Goal: Transaction & Acquisition: Purchase product/service

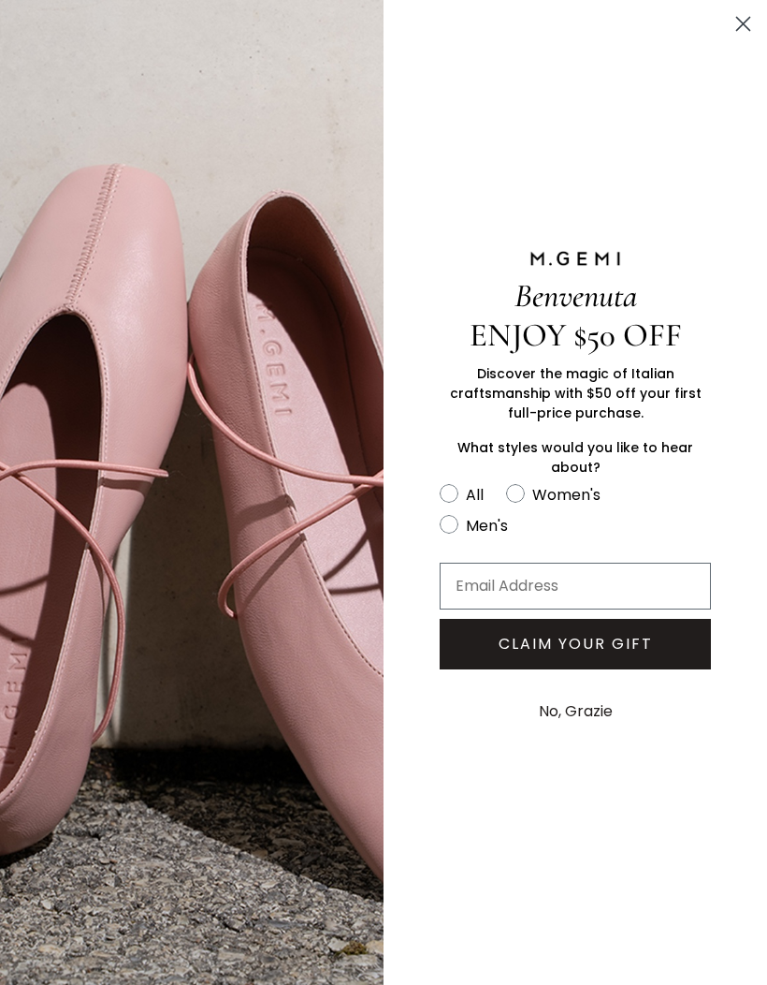
click at [739, 12] on circle "Close dialog" at bounding box center [743, 23] width 31 height 31
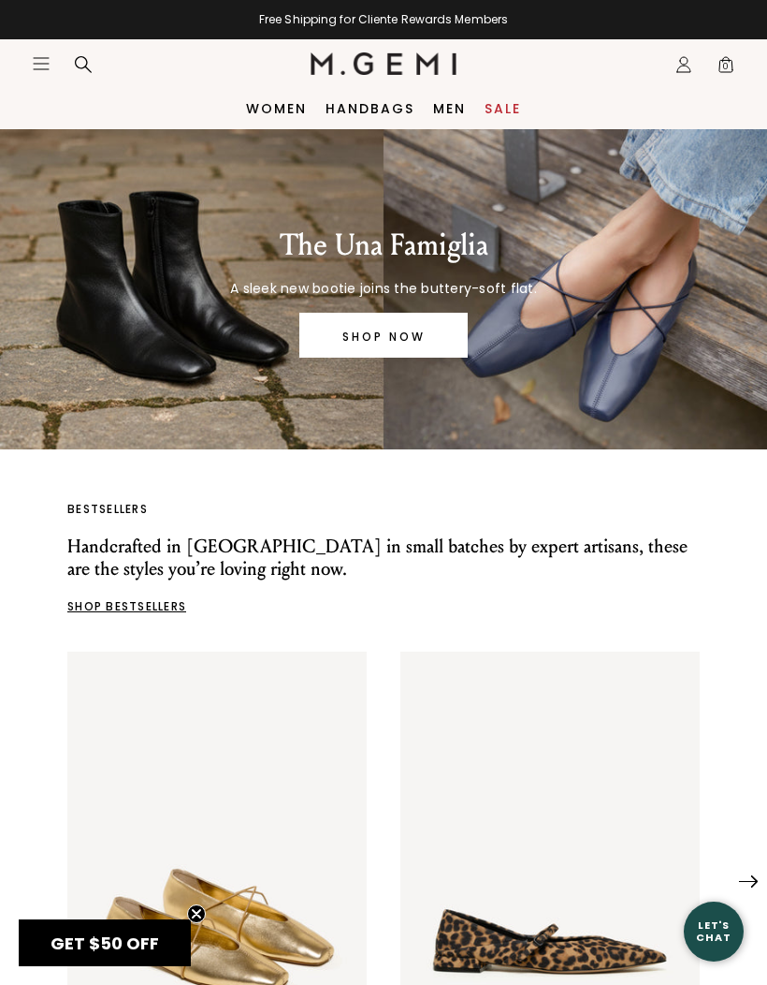
click at [378, 110] on link "Handbags" at bounding box center [370, 108] width 89 height 15
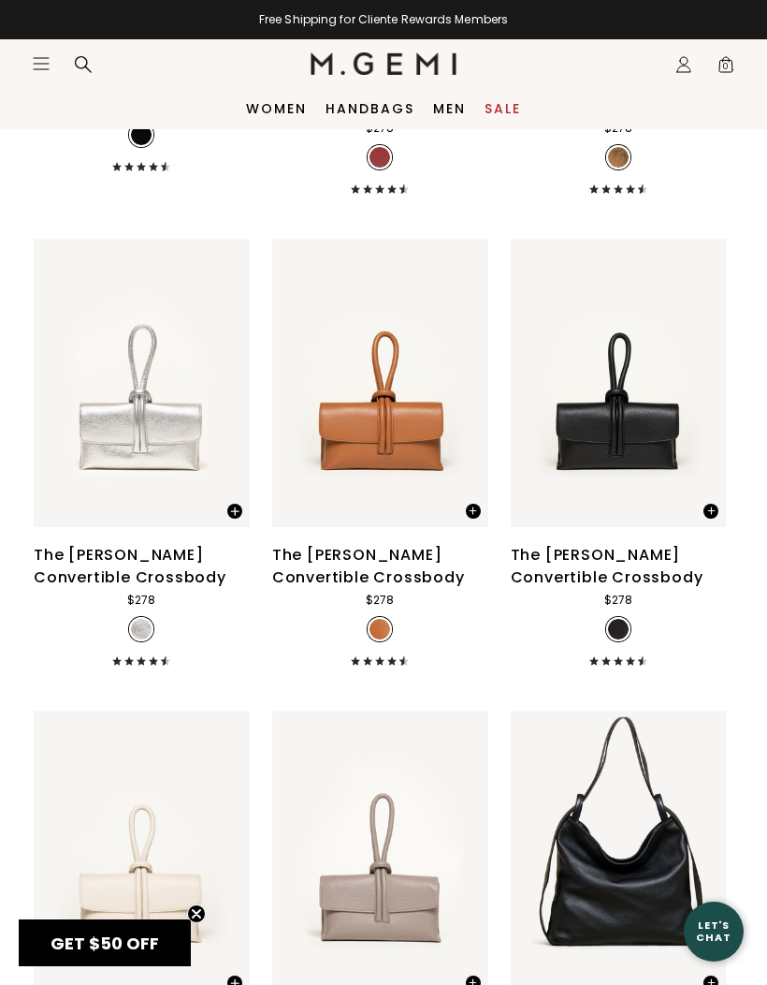
scroll to position [4197, 0]
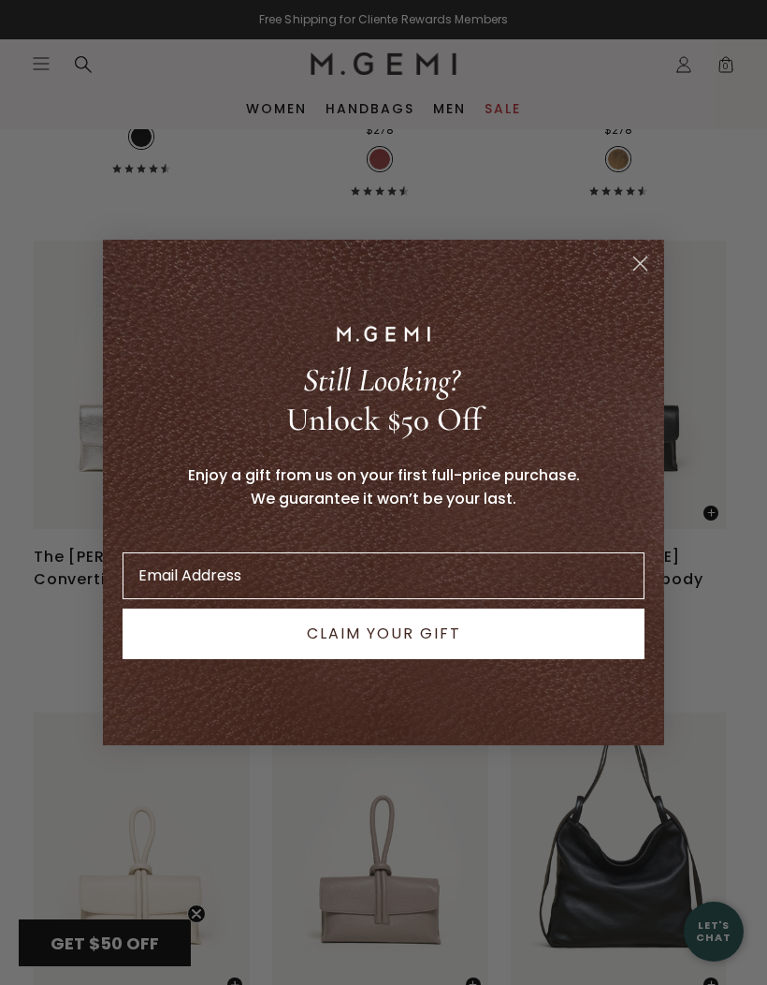
click at [635, 263] on circle "Close dialog" at bounding box center [640, 263] width 31 height 31
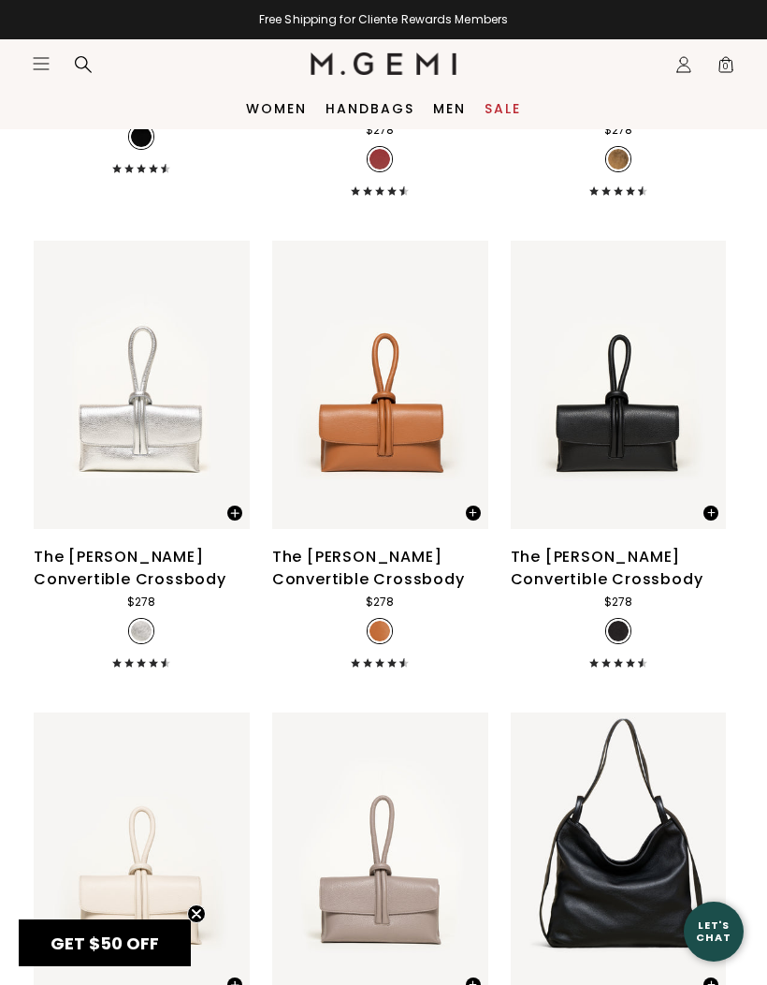
click at [129, 564] on div "The Francesca Convertible Crossbody" at bounding box center [142, 568] width 216 height 45
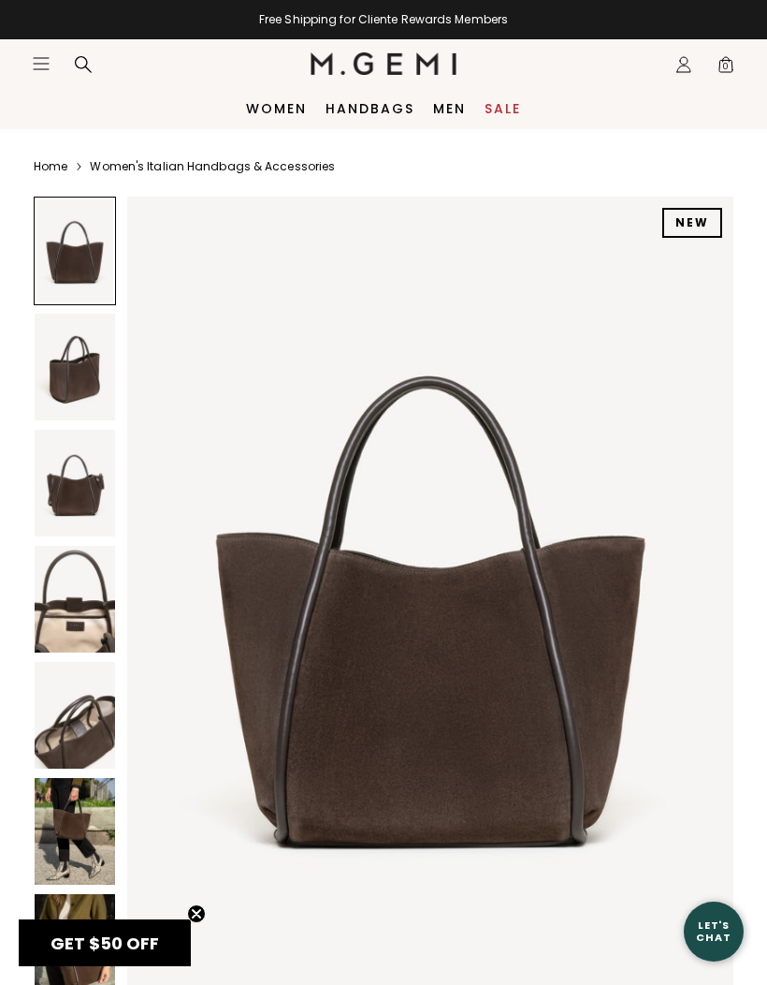
click at [72, 842] on img at bounding box center [75, 831] width 80 height 107
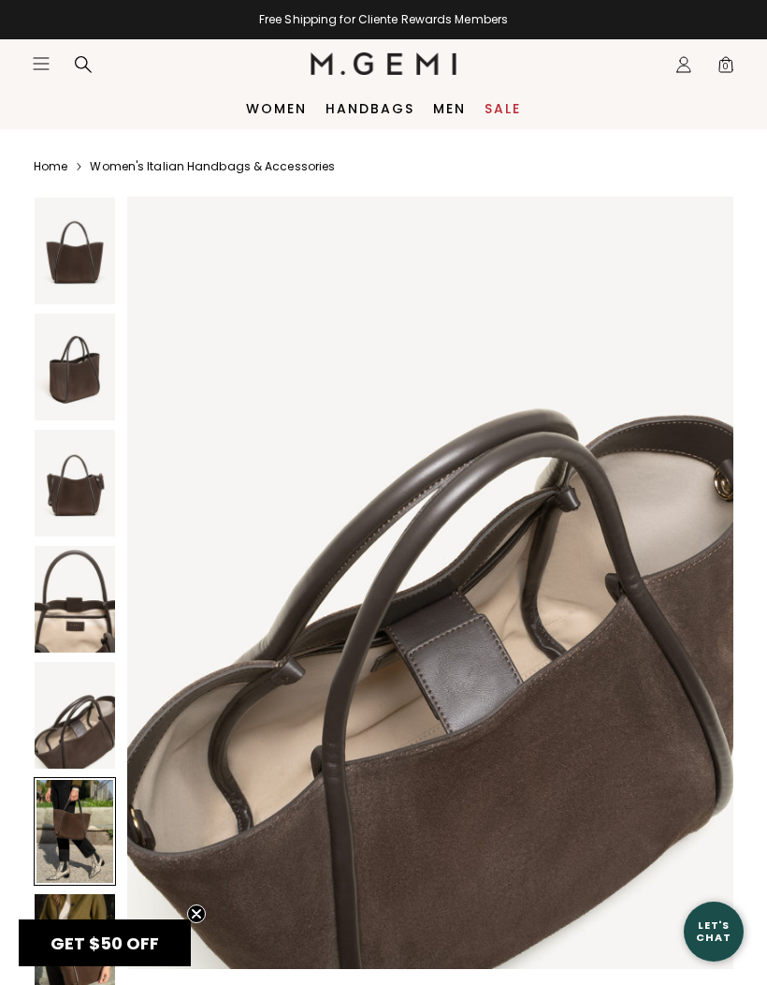
scroll to position [4139, 0]
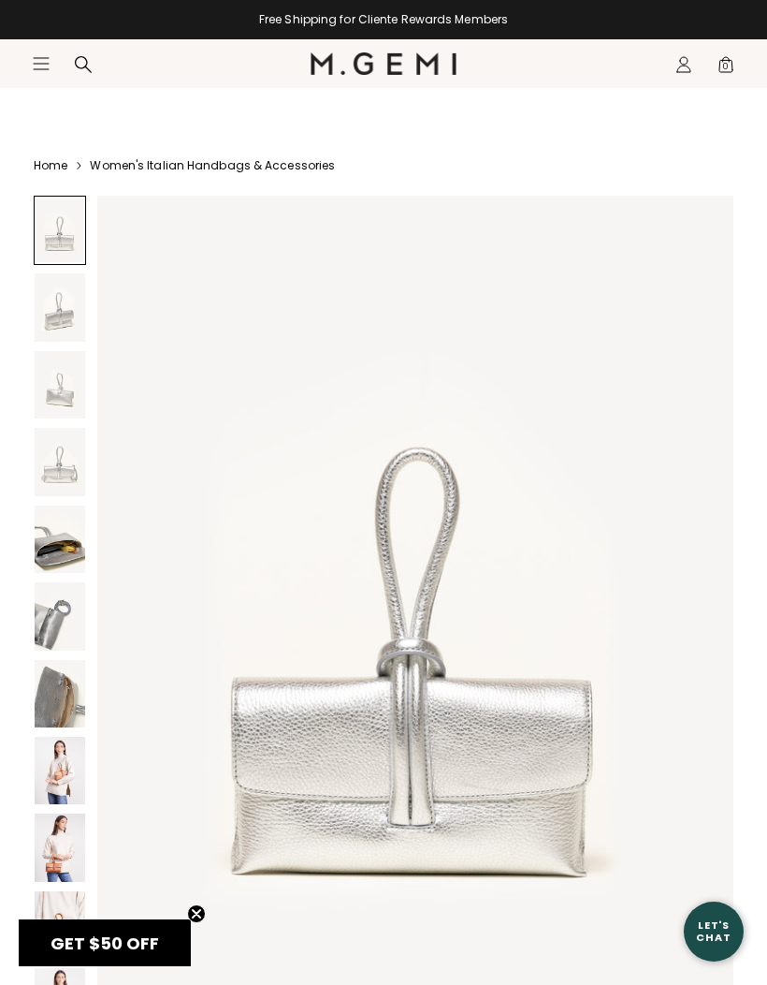
scroll to position [25, 0]
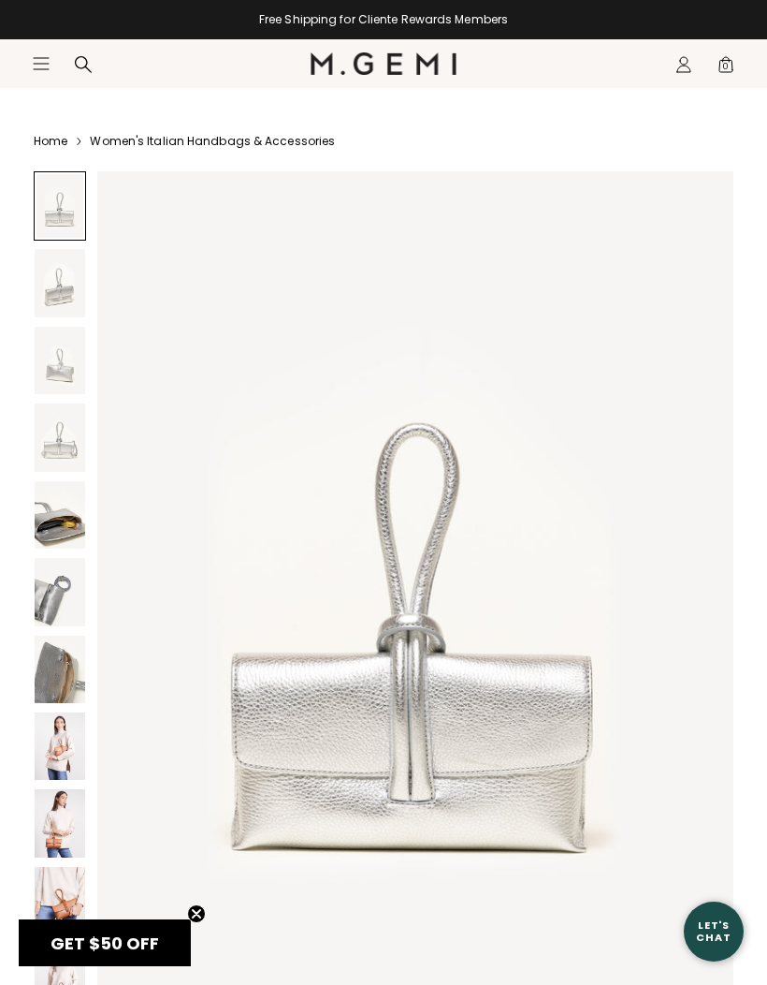
click at [64, 287] on img at bounding box center [60, 282] width 51 height 67
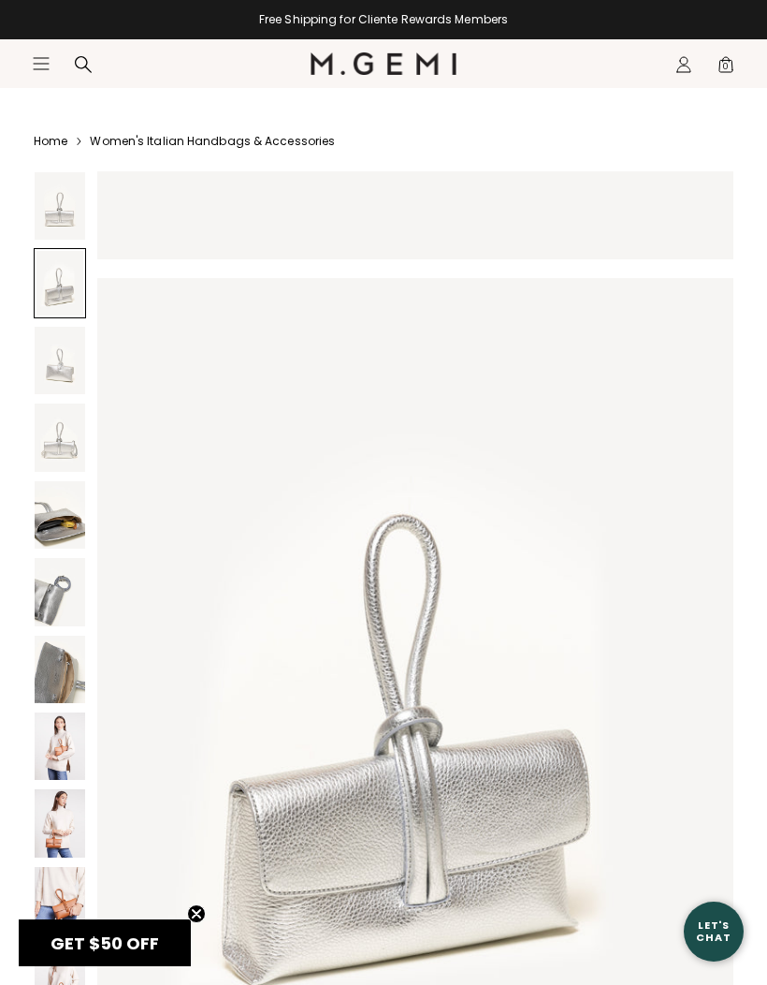
scroll to position [867, 0]
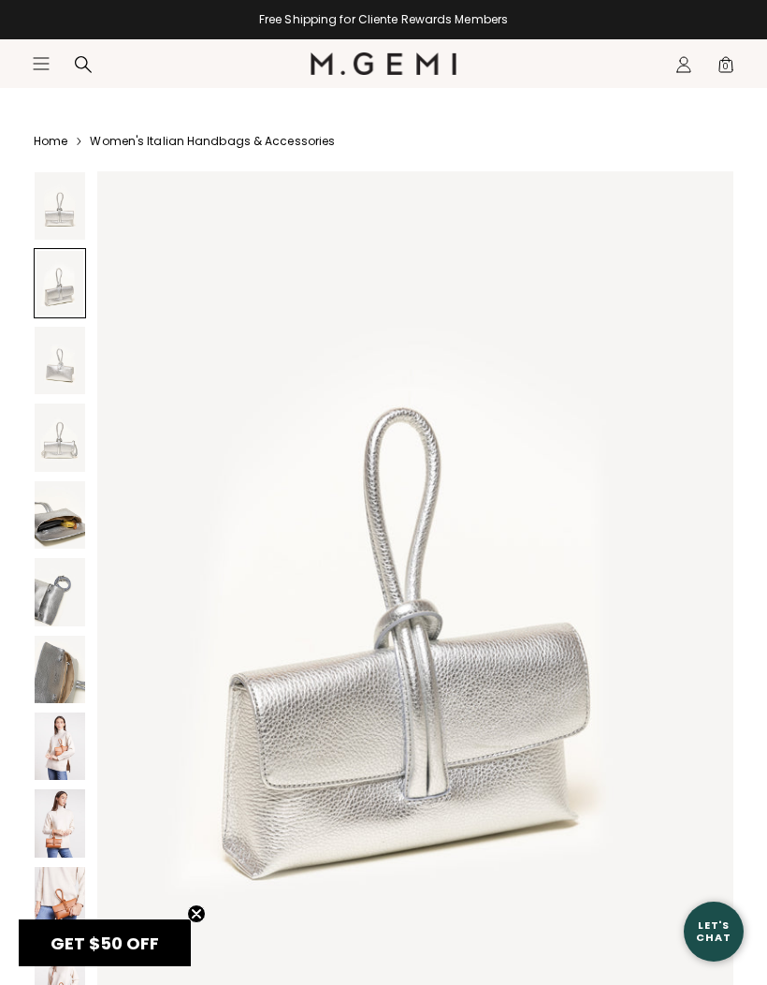
click at [67, 371] on img at bounding box center [60, 360] width 51 height 67
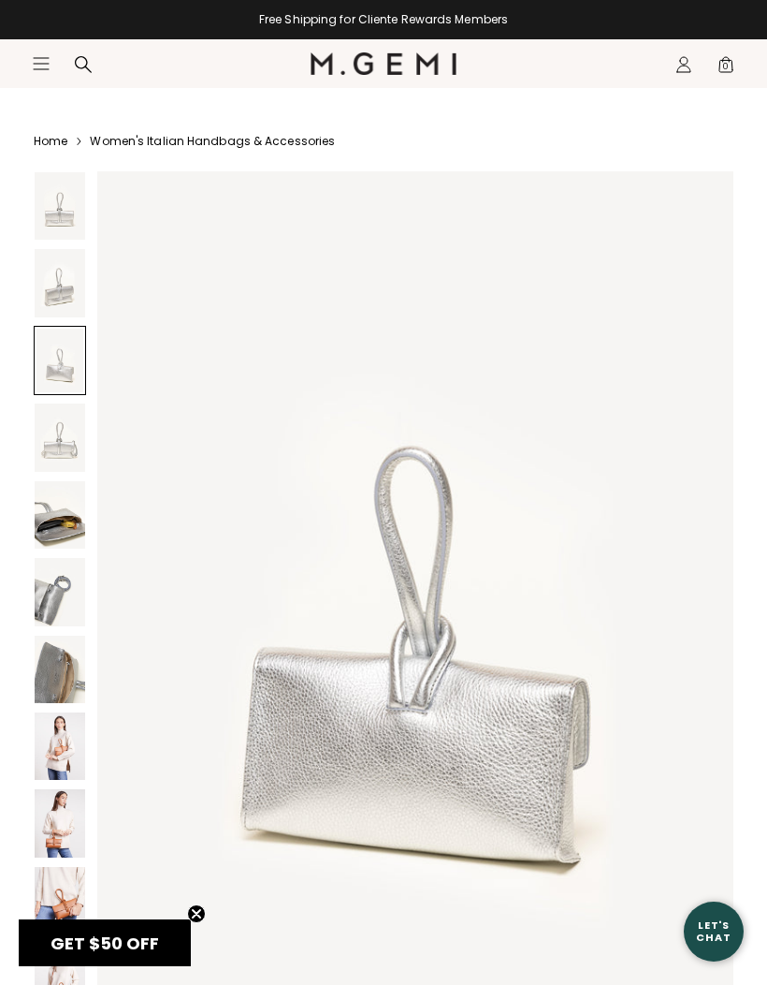
scroll to position [1733, 0]
click at [66, 415] on img at bounding box center [60, 436] width 51 height 67
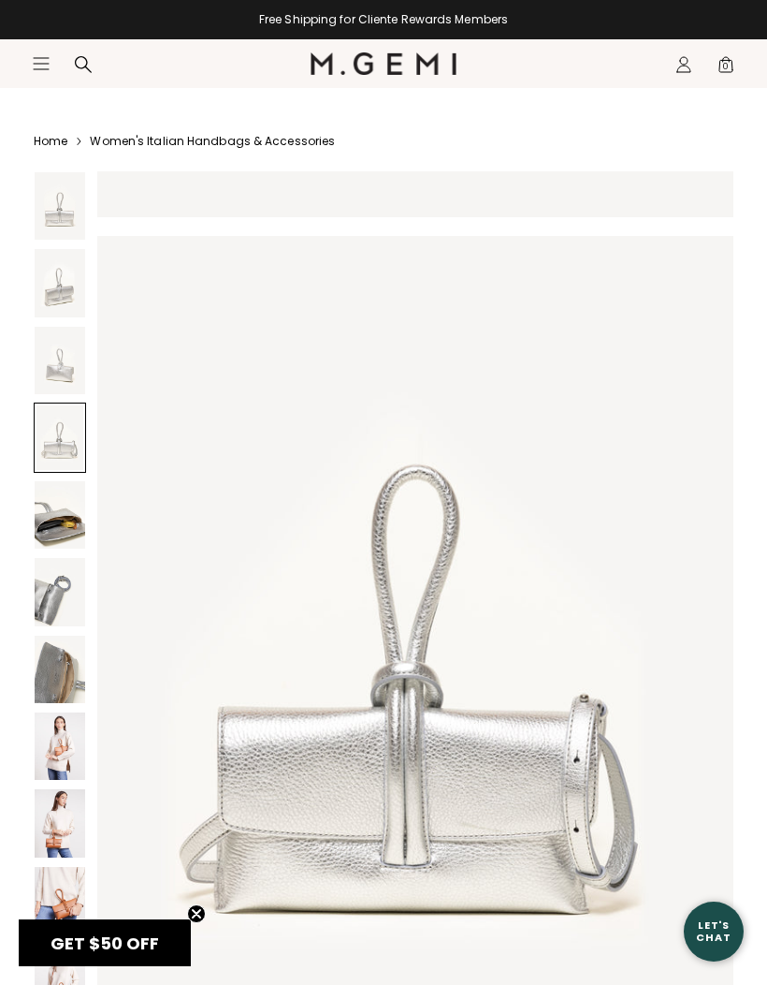
scroll to position [2601, 0]
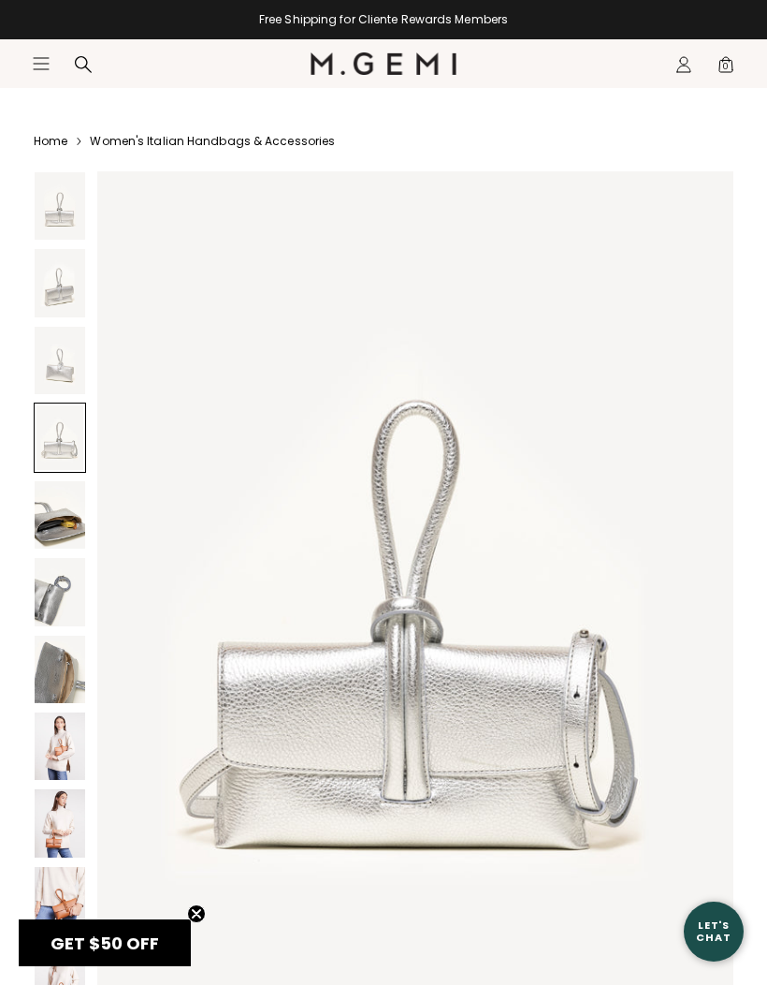
click at [56, 522] on img at bounding box center [60, 514] width 51 height 67
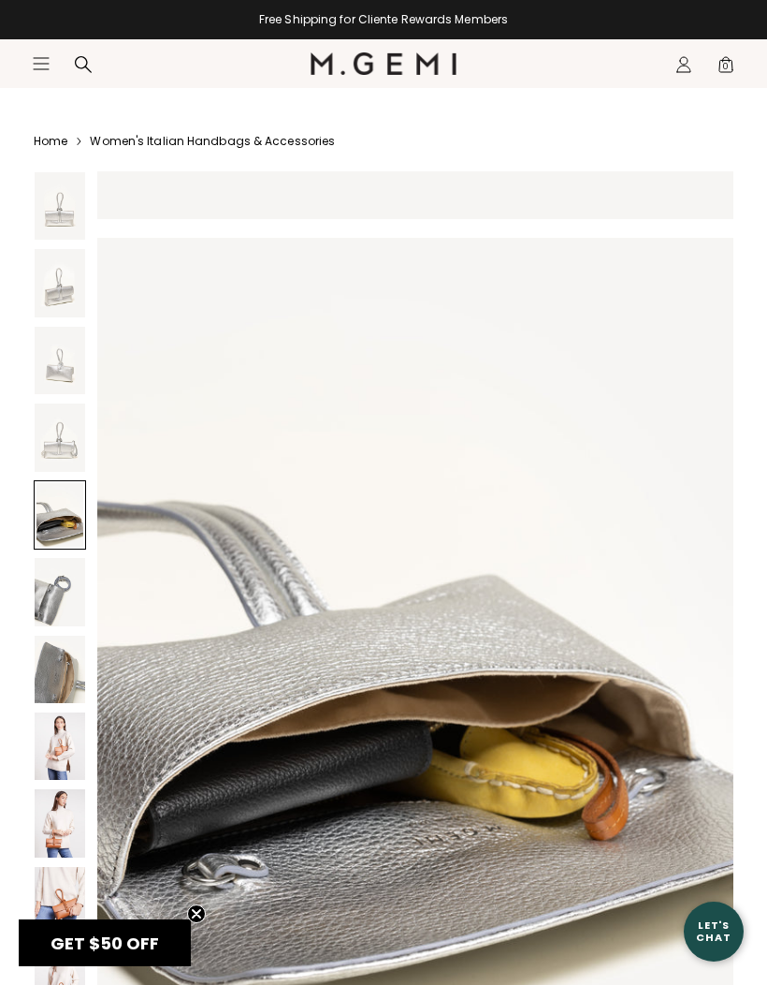
scroll to position [3468, 0]
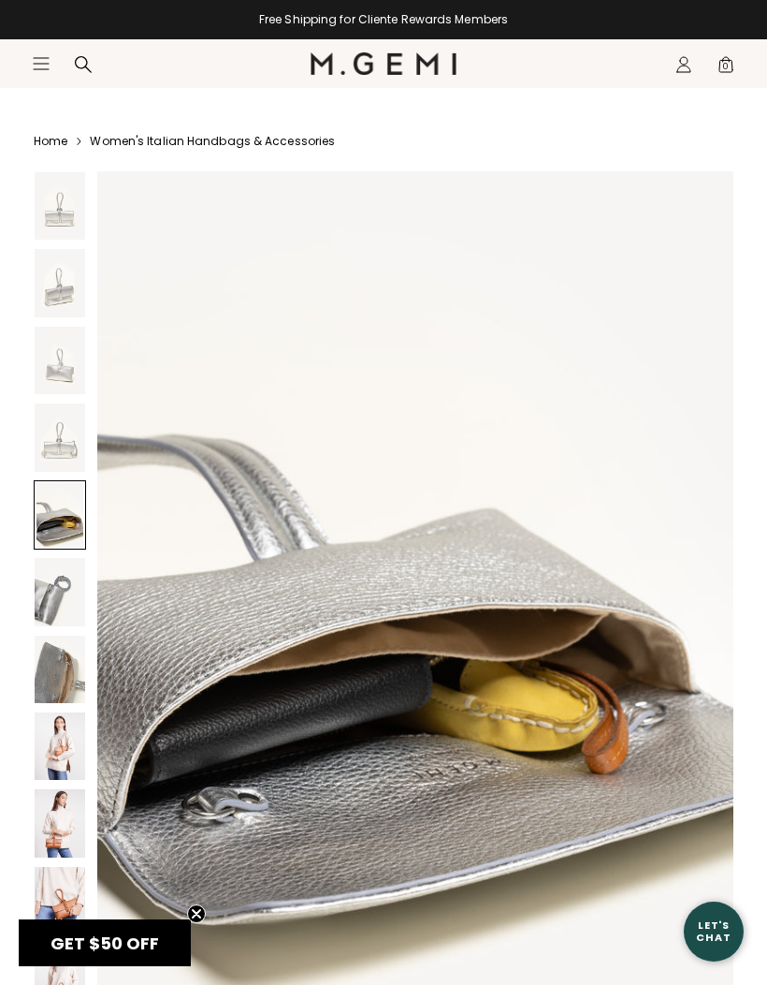
click at [59, 591] on img at bounding box center [60, 591] width 51 height 67
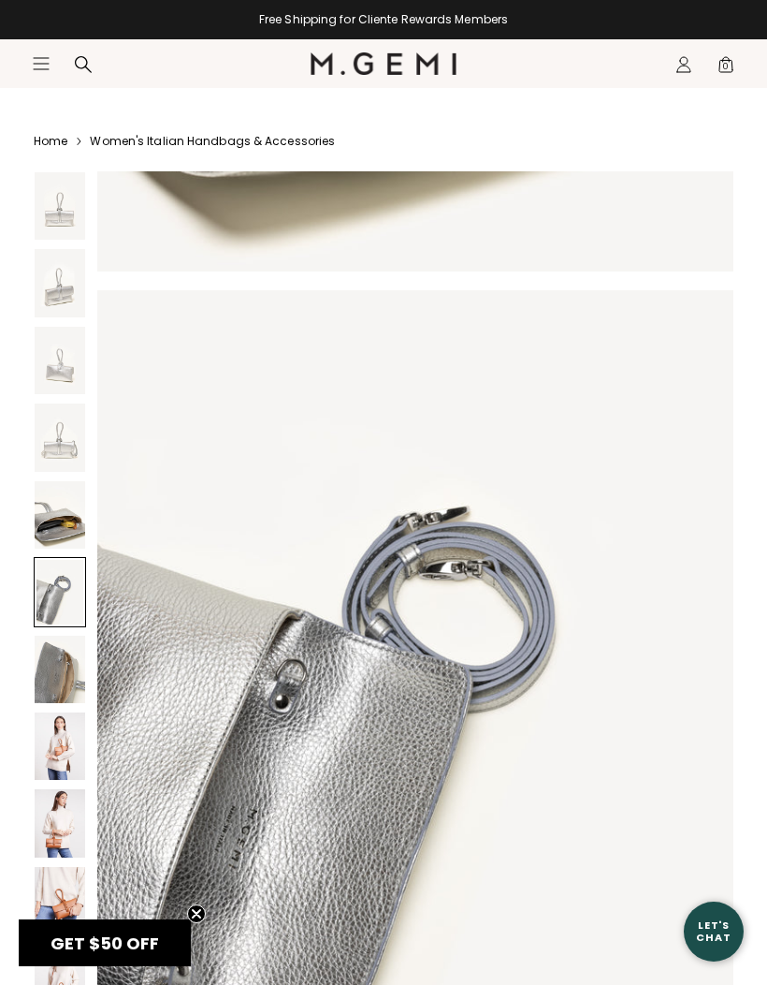
scroll to position [4334, 0]
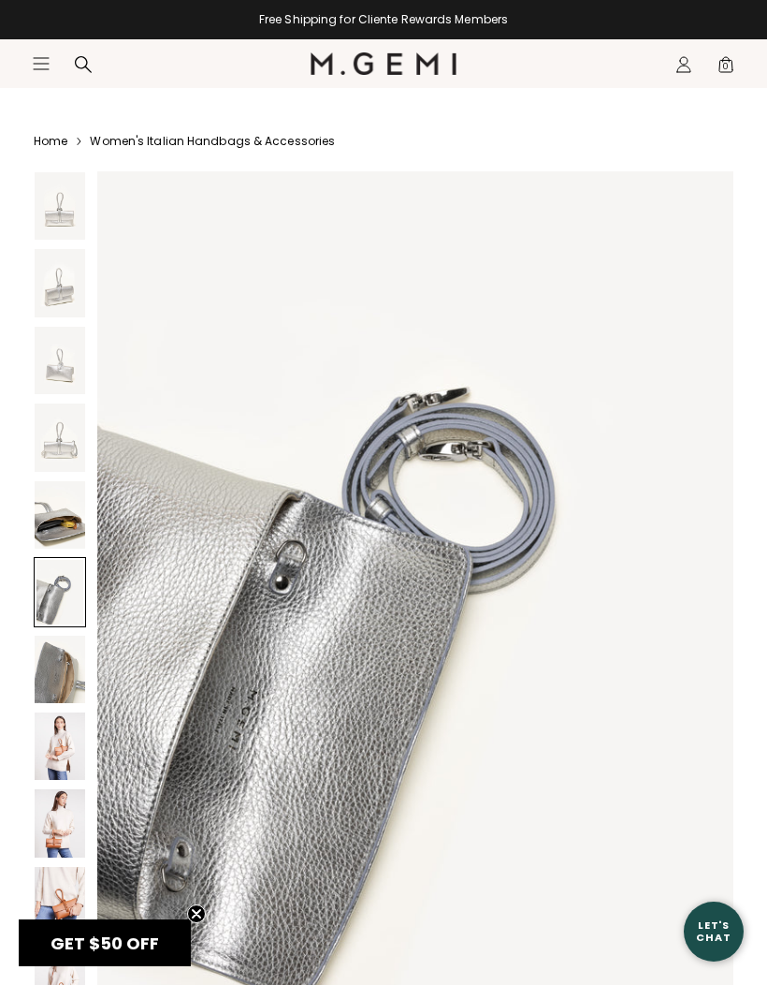
click at [67, 668] on img at bounding box center [60, 668] width 51 height 67
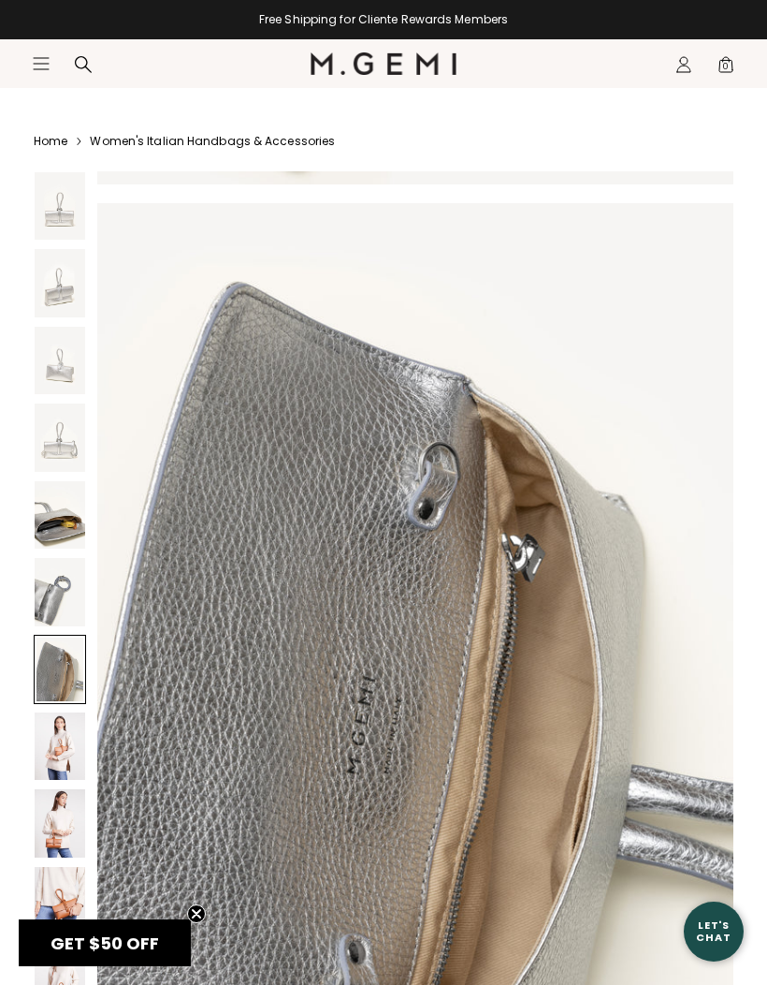
scroll to position [5201, 0]
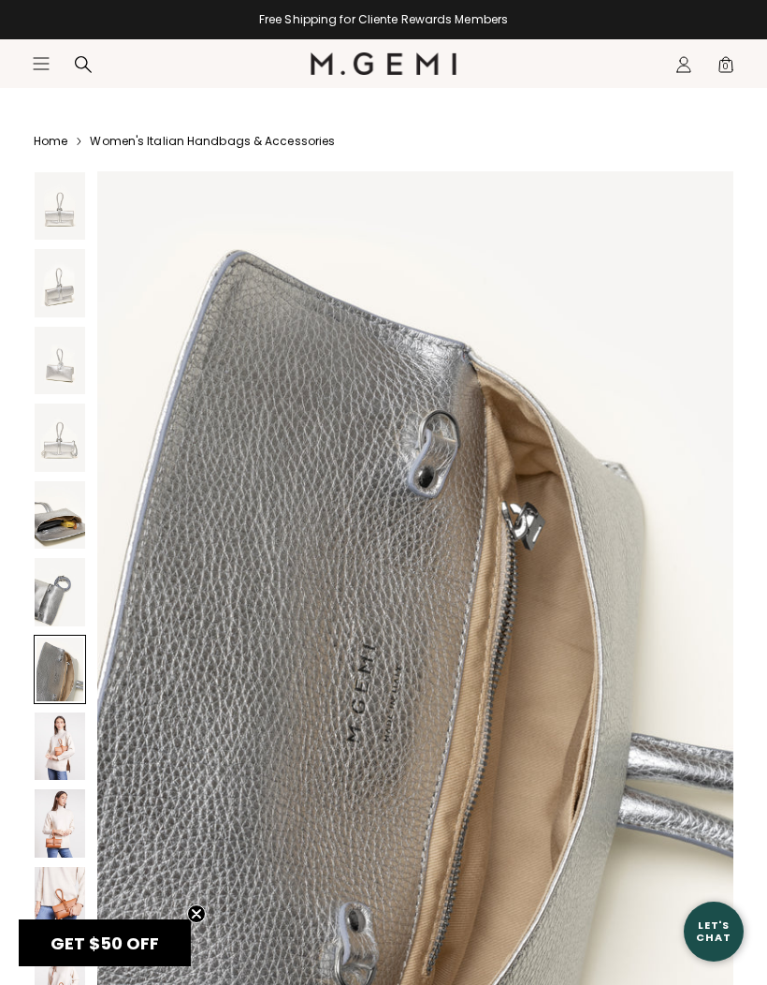
click at [60, 737] on img at bounding box center [60, 745] width 51 height 67
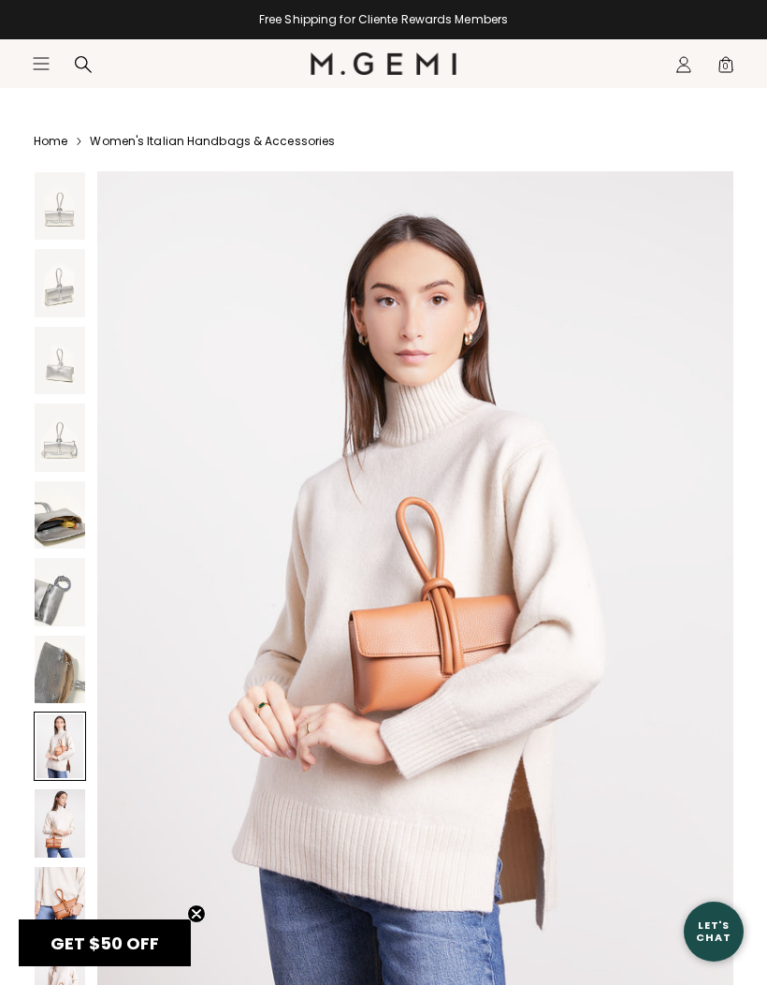
scroll to position [6068, 0]
click at [53, 820] on img at bounding box center [60, 822] width 51 height 67
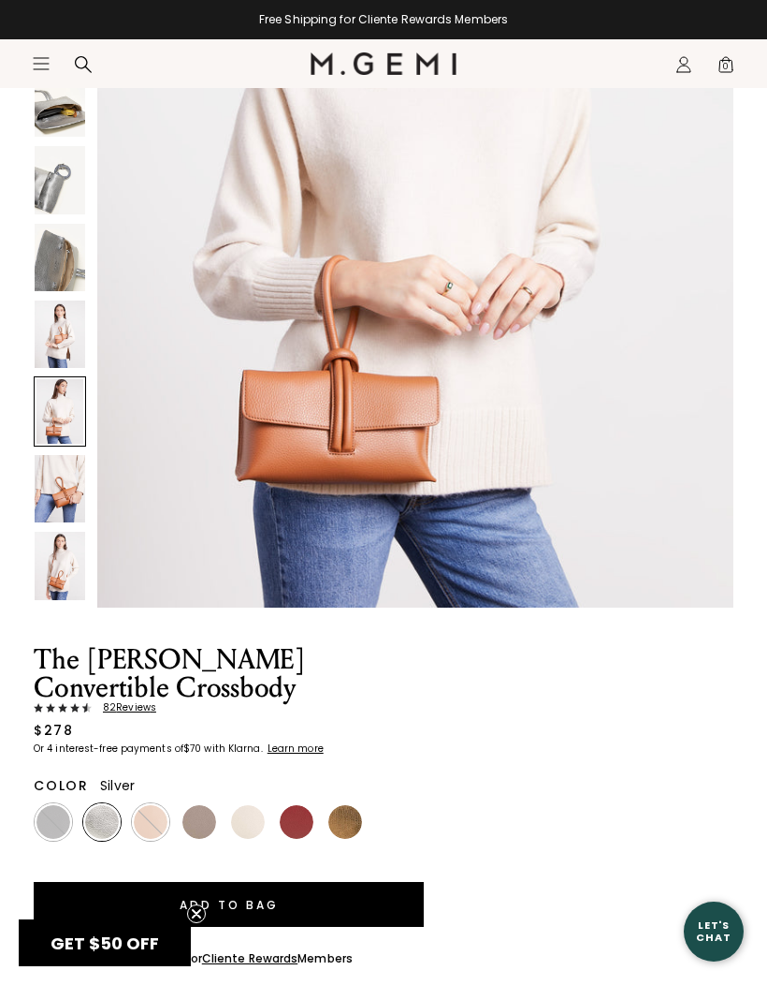
scroll to position [439, 0]
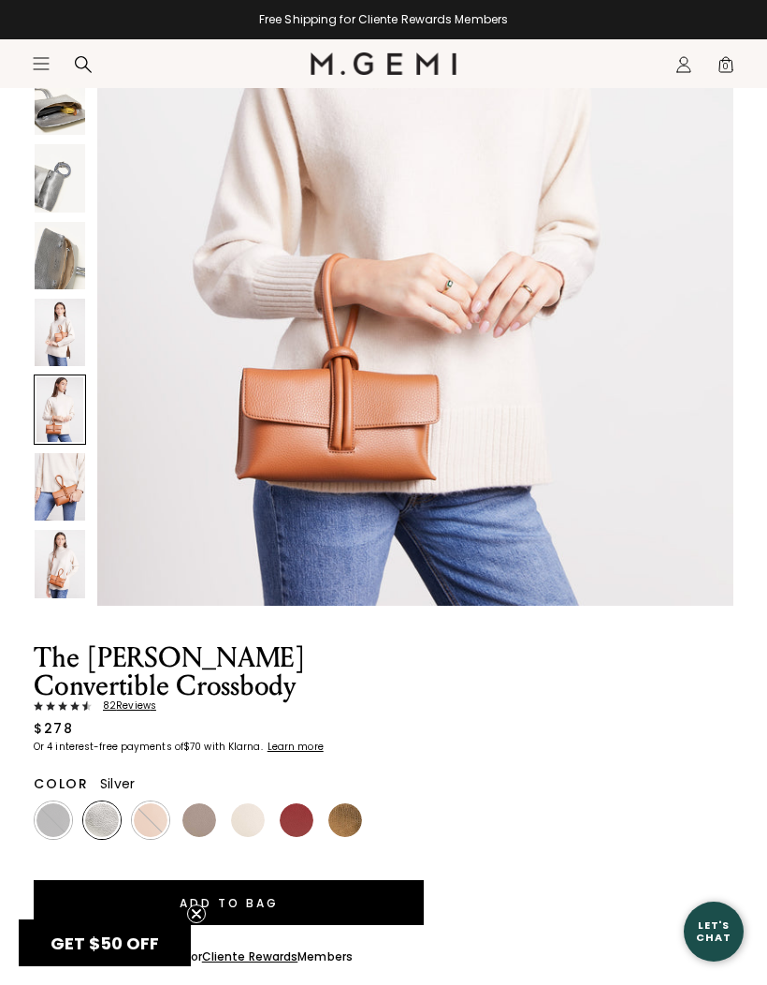
click at [145, 555] on img at bounding box center [415, 182] width 636 height 848
click at [64, 489] on img at bounding box center [60, 486] width 51 height 67
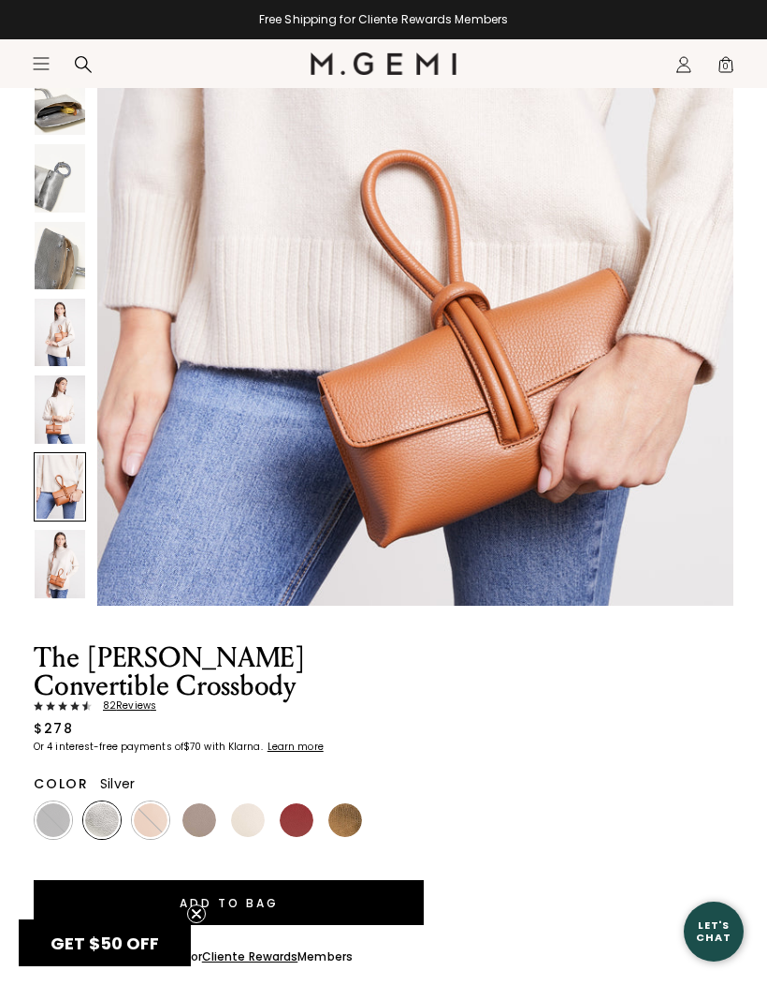
click at [56, 573] on img at bounding box center [60, 563] width 51 height 67
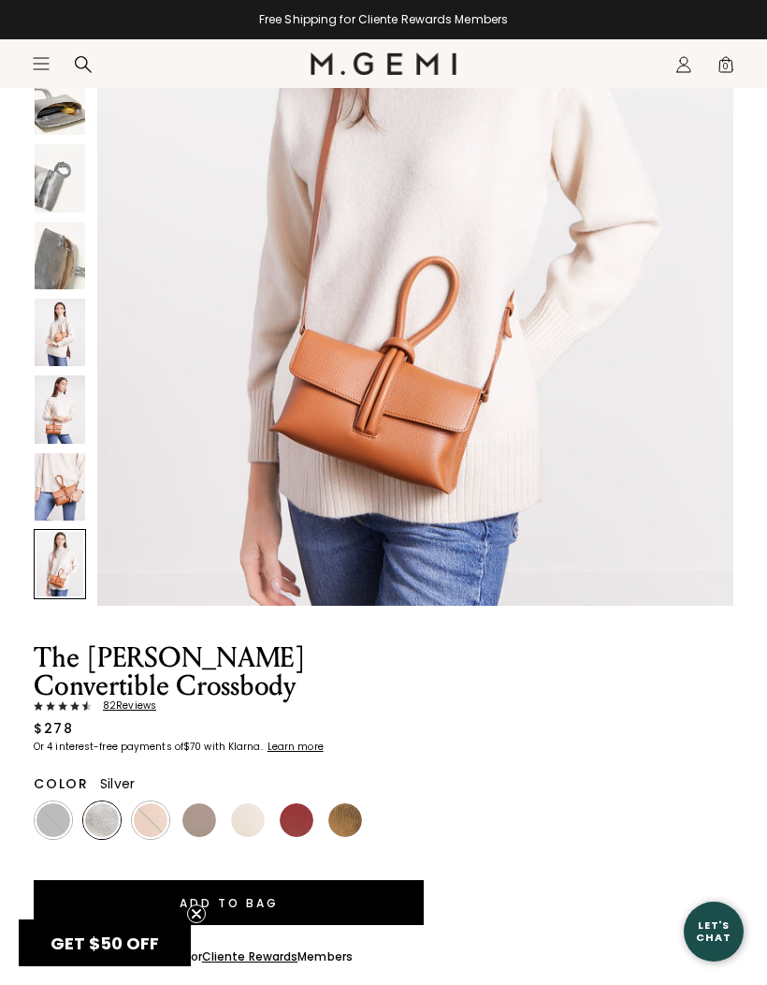
scroll to position [8650, 0]
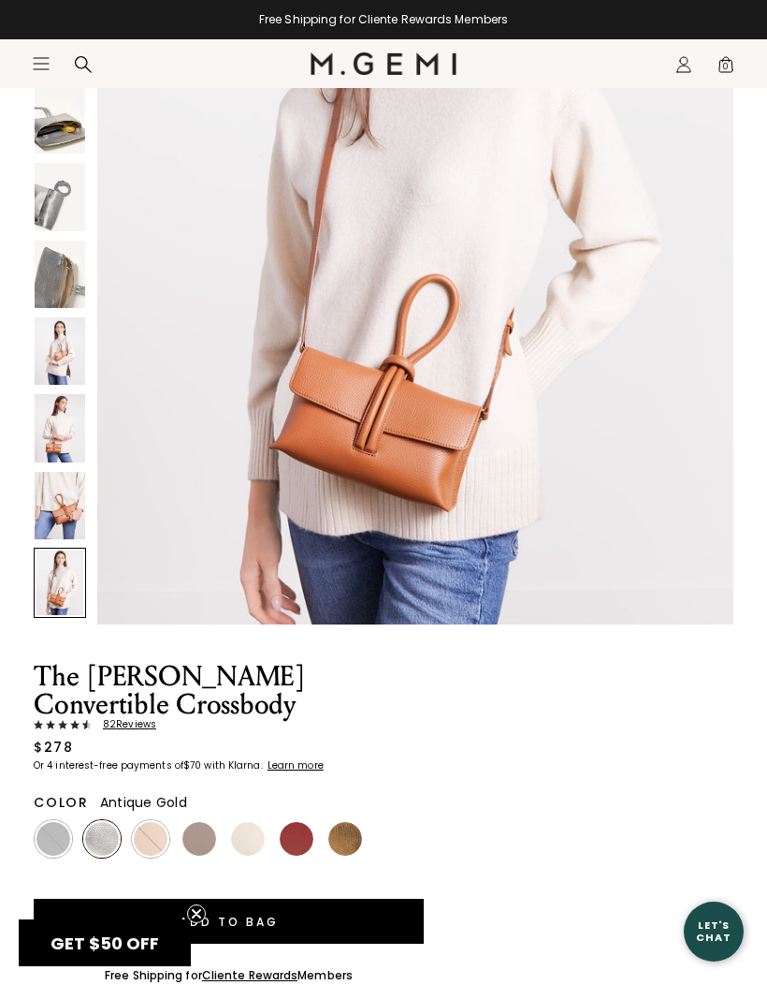
click at [358, 849] on img at bounding box center [346, 839] width 34 height 34
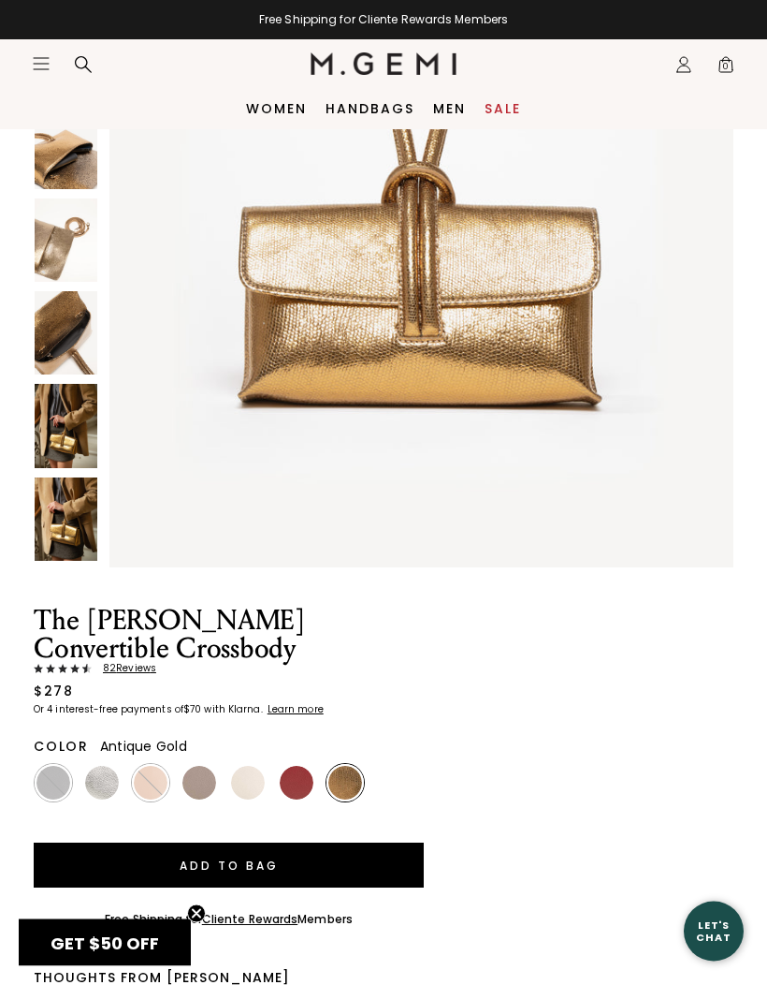
scroll to position [462, 0]
click at [292, 783] on img at bounding box center [297, 783] width 34 height 34
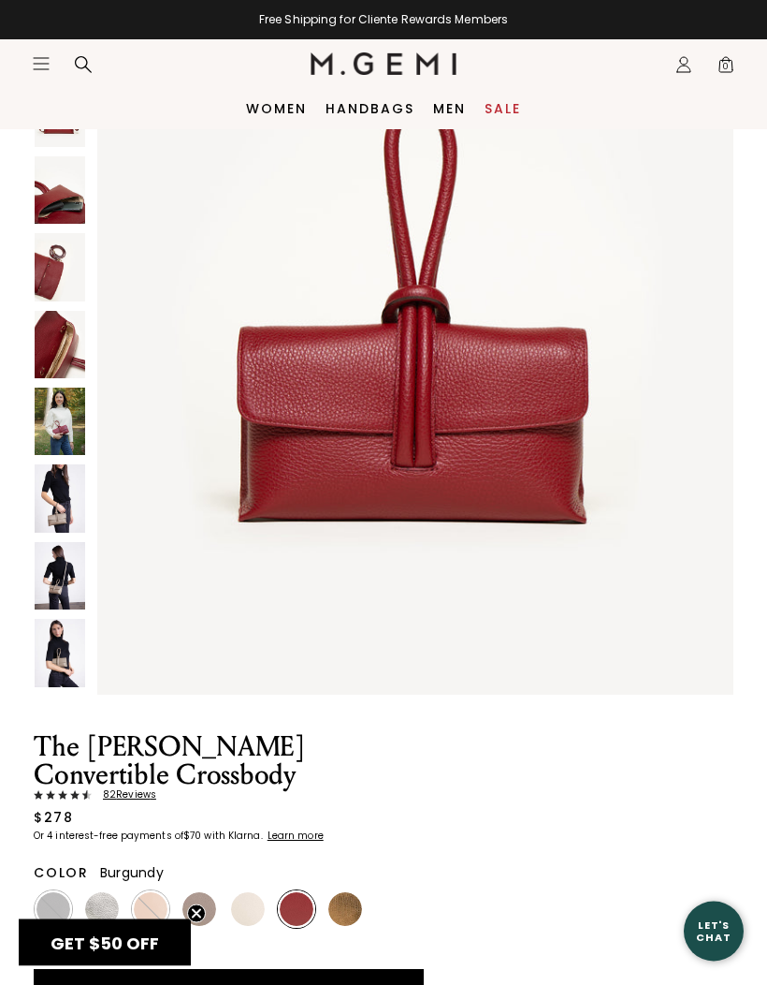
scroll to position [325, 0]
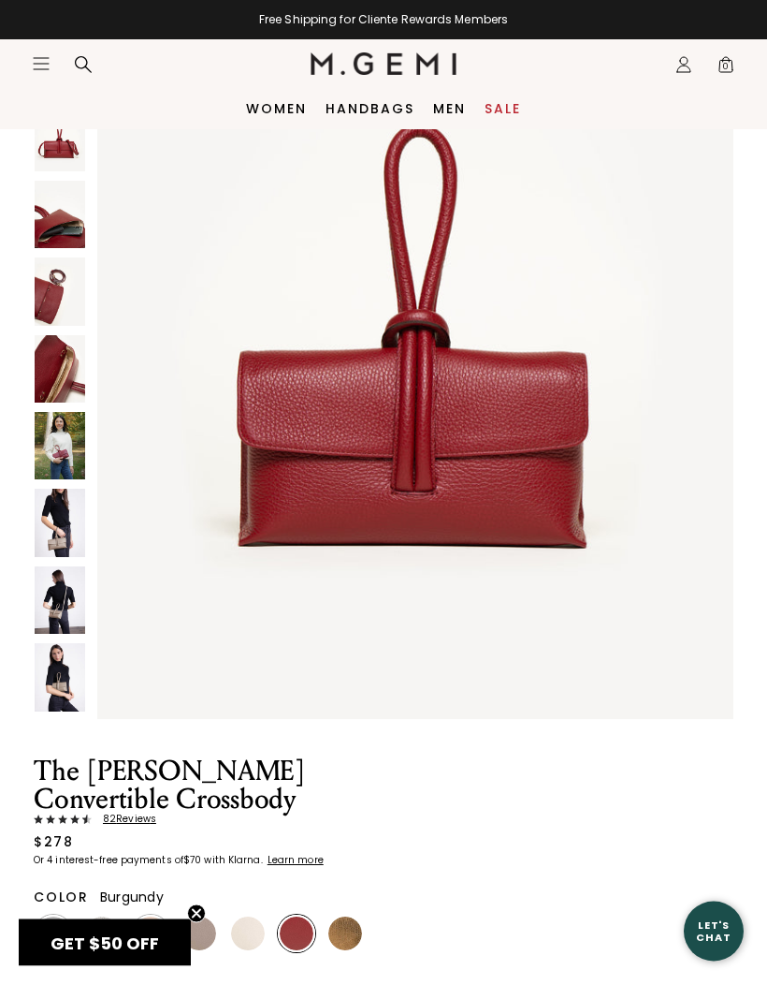
click at [57, 442] on img at bounding box center [60, 446] width 51 height 67
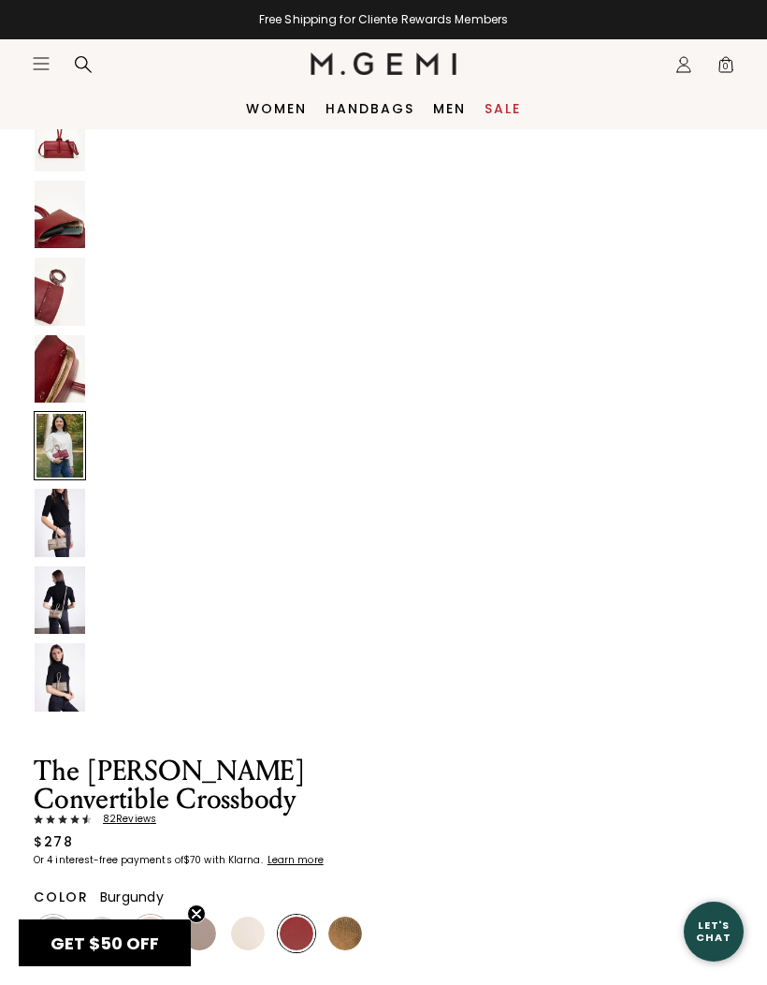
scroll to position [6068, 0]
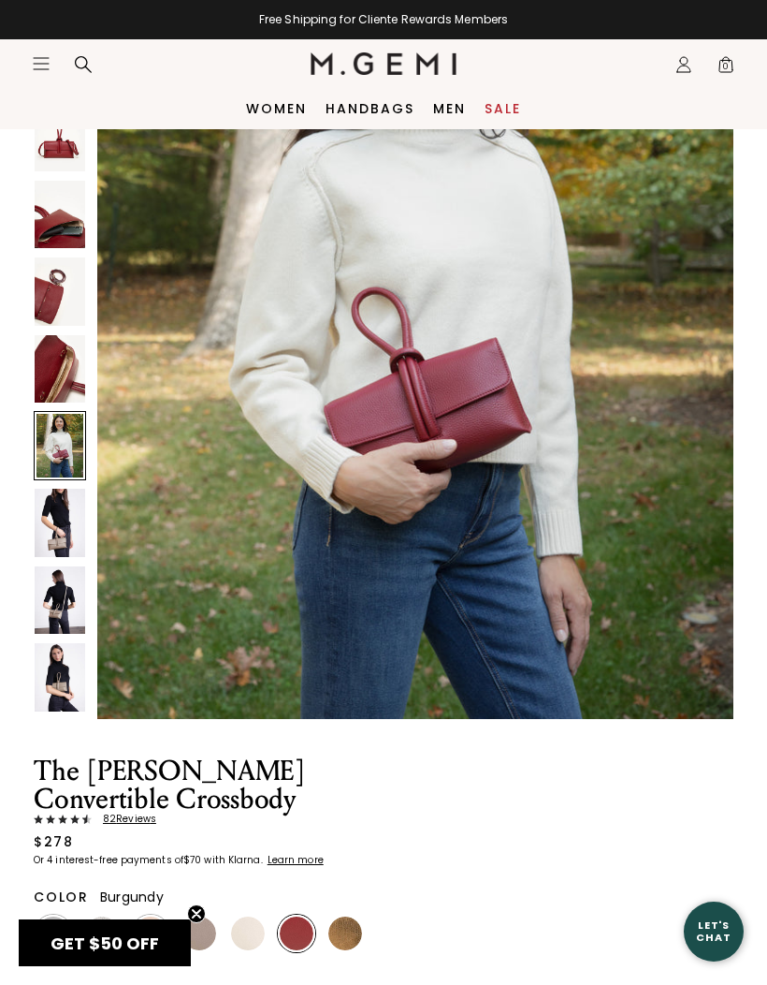
click at [49, 593] on img at bounding box center [60, 599] width 51 height 67
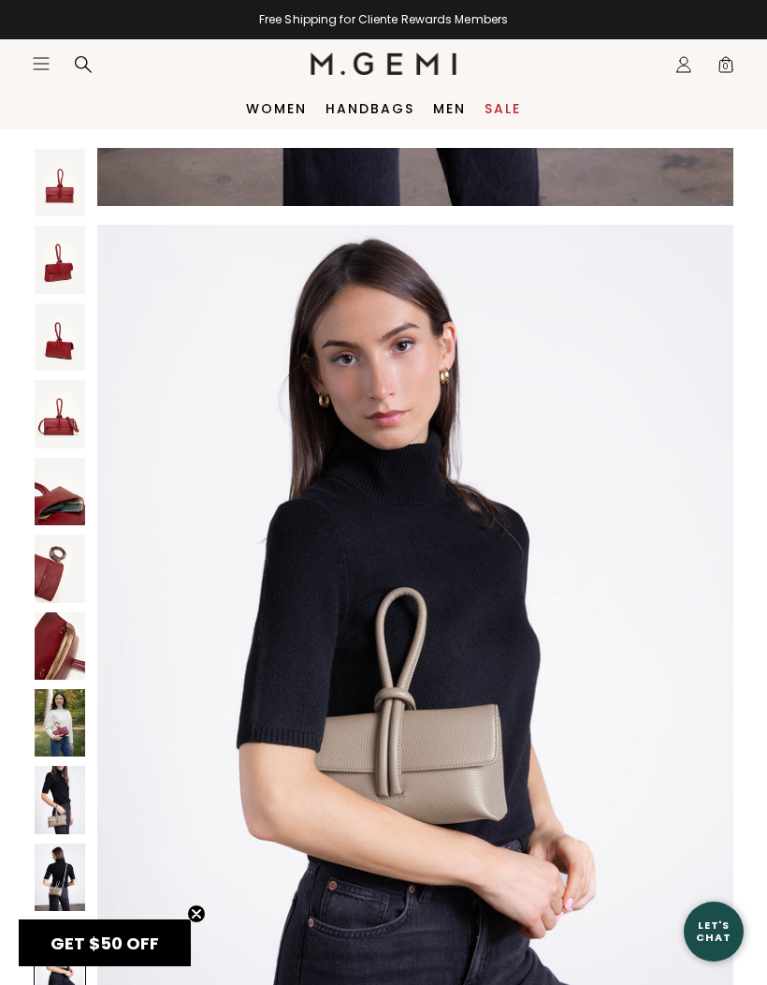
scroll to position [0, 0]
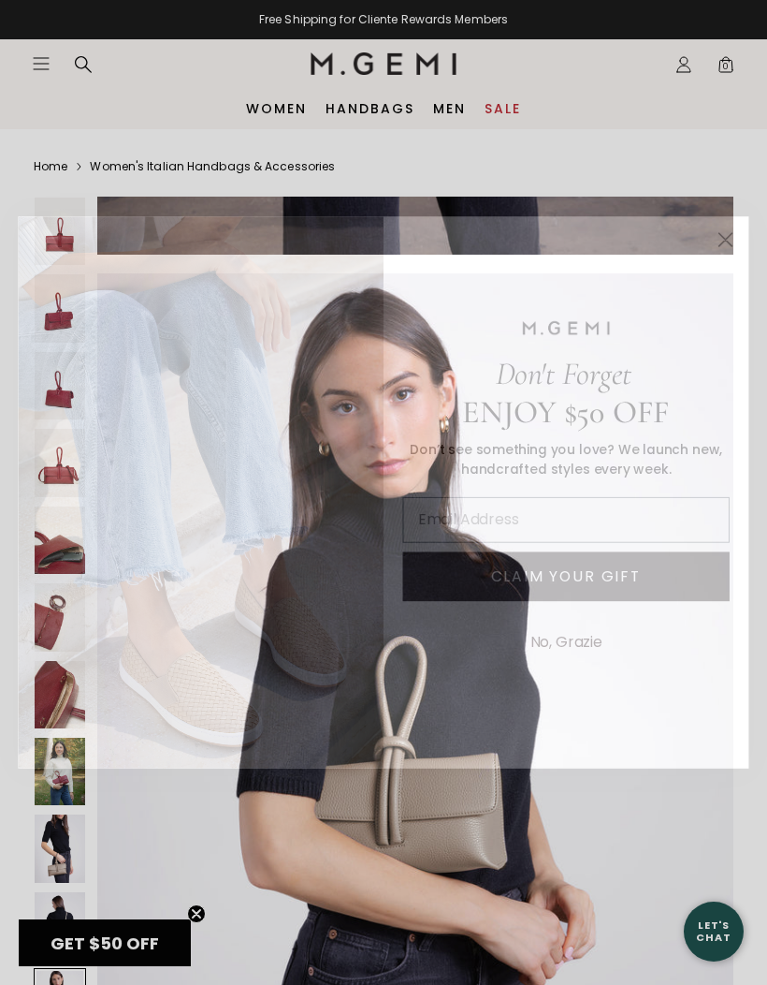
click at [731, 225] on circle "Close dialog" at bounding box center [725, 240] width 30 height 30
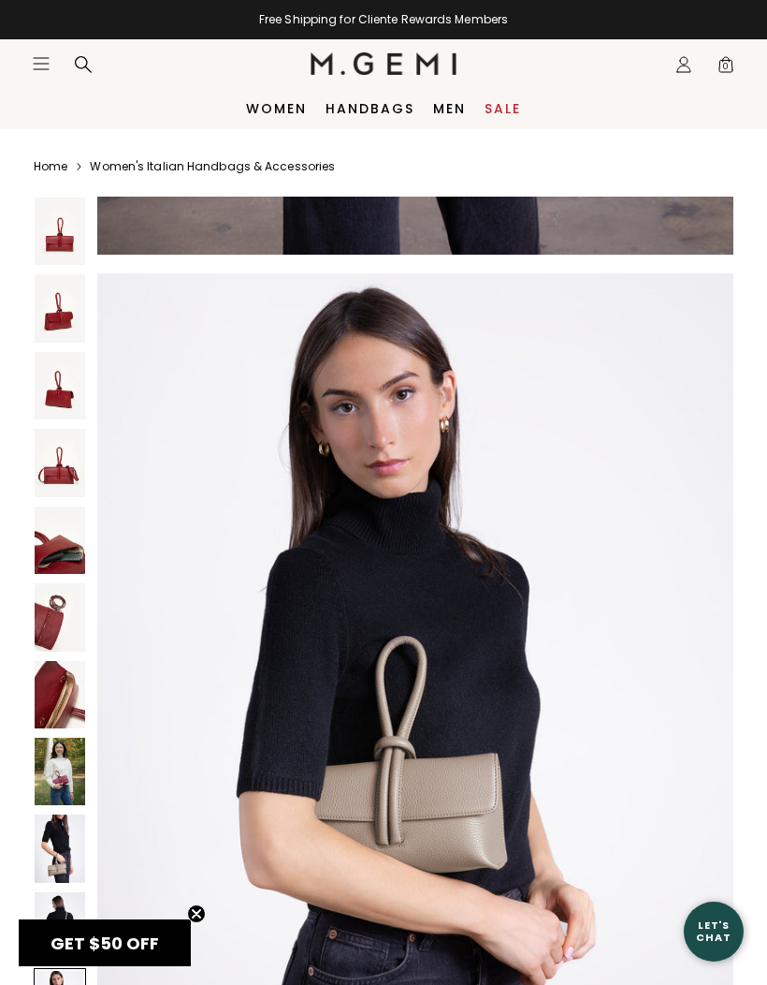
click at [272, 116] on link "Women" at bounding box center [276, 108] width 61 height 15
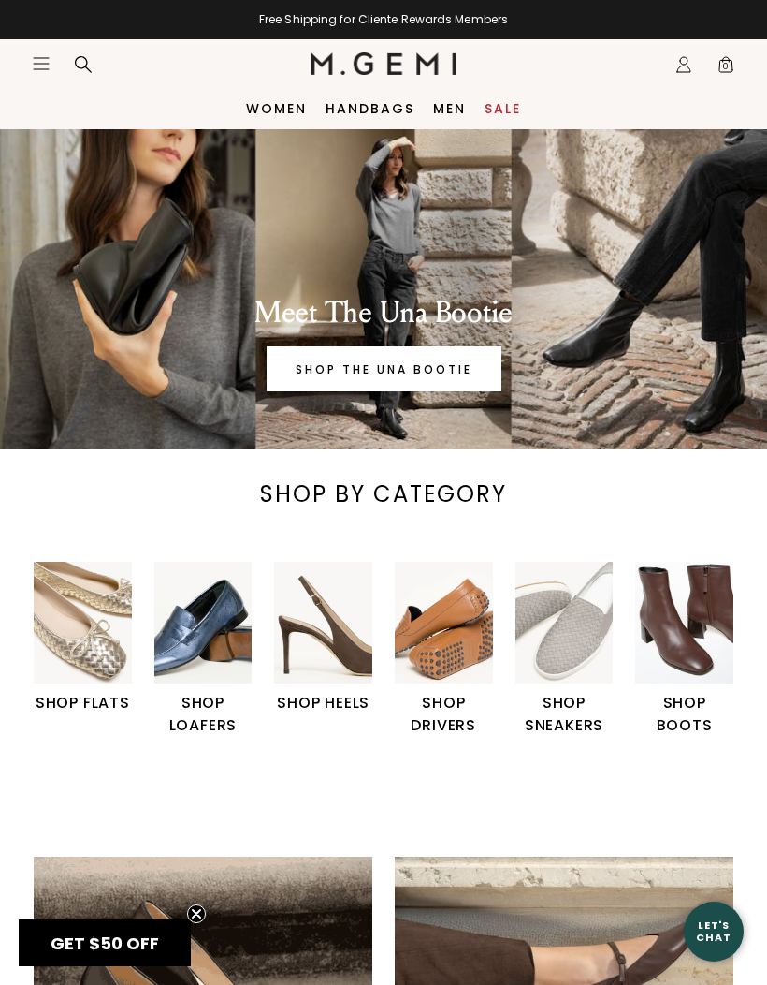
click at [559, 621] on img "5 / 6" at bounding box center [565, 623] width 98 height 123
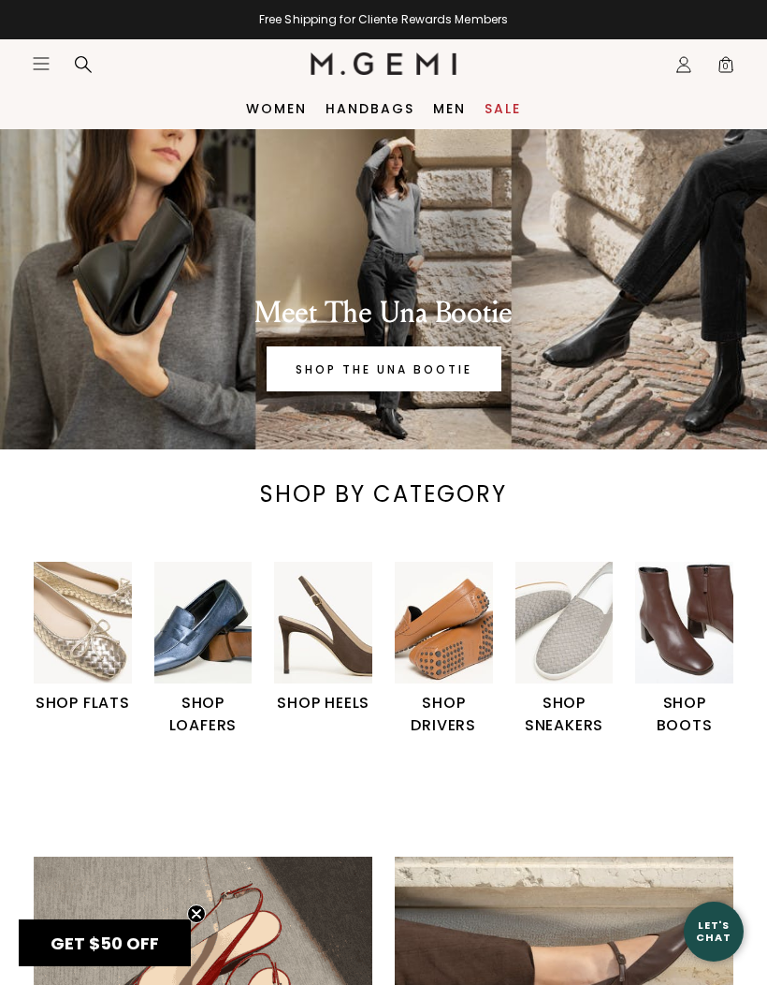
click at [696, 650] on img "6 / 6" at bounding box center [684, 623] width 98 height 123
